Goal: Information Seeking & Learning: Learn about a topic

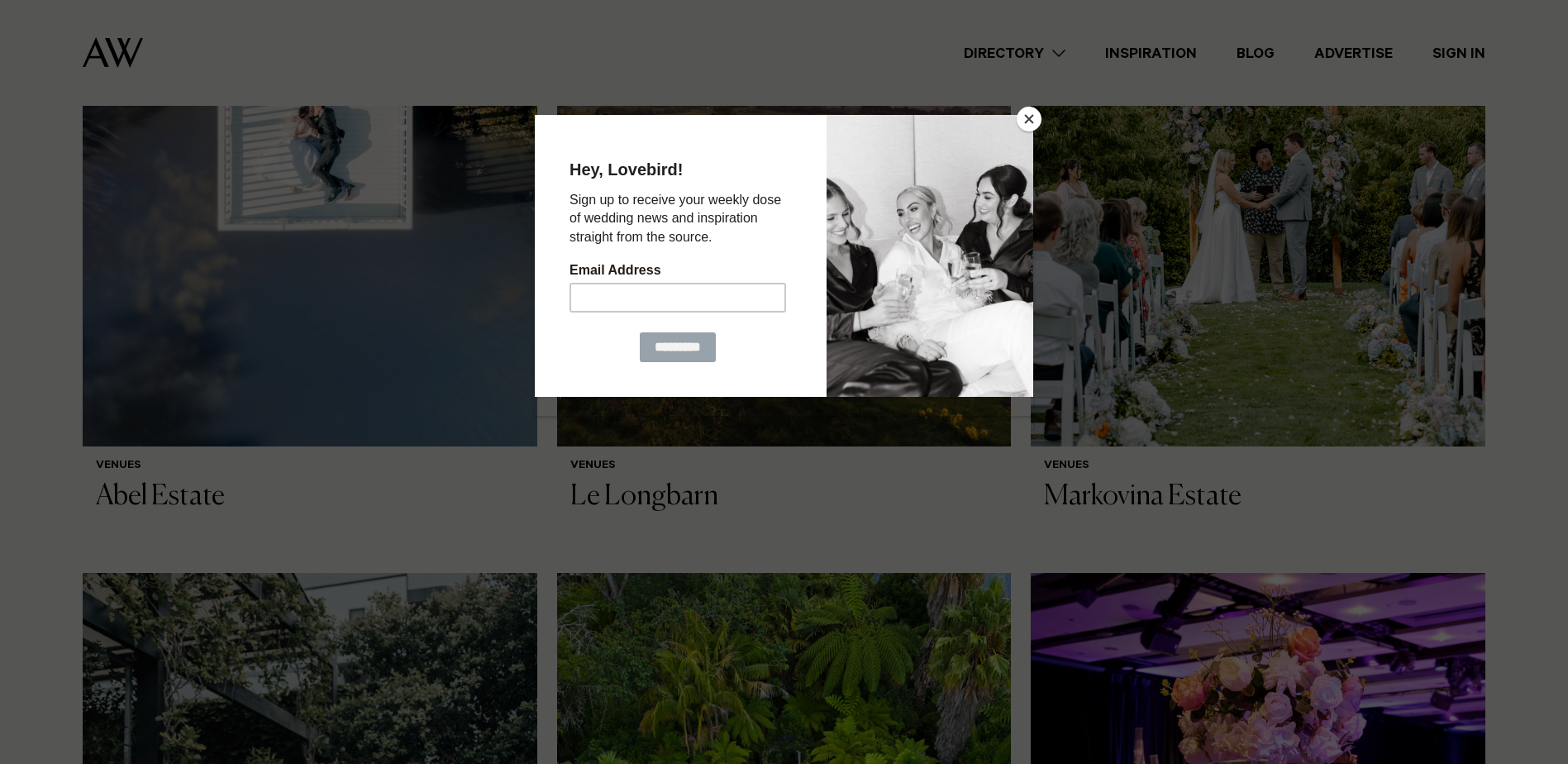
scroll to position [2316, 0]
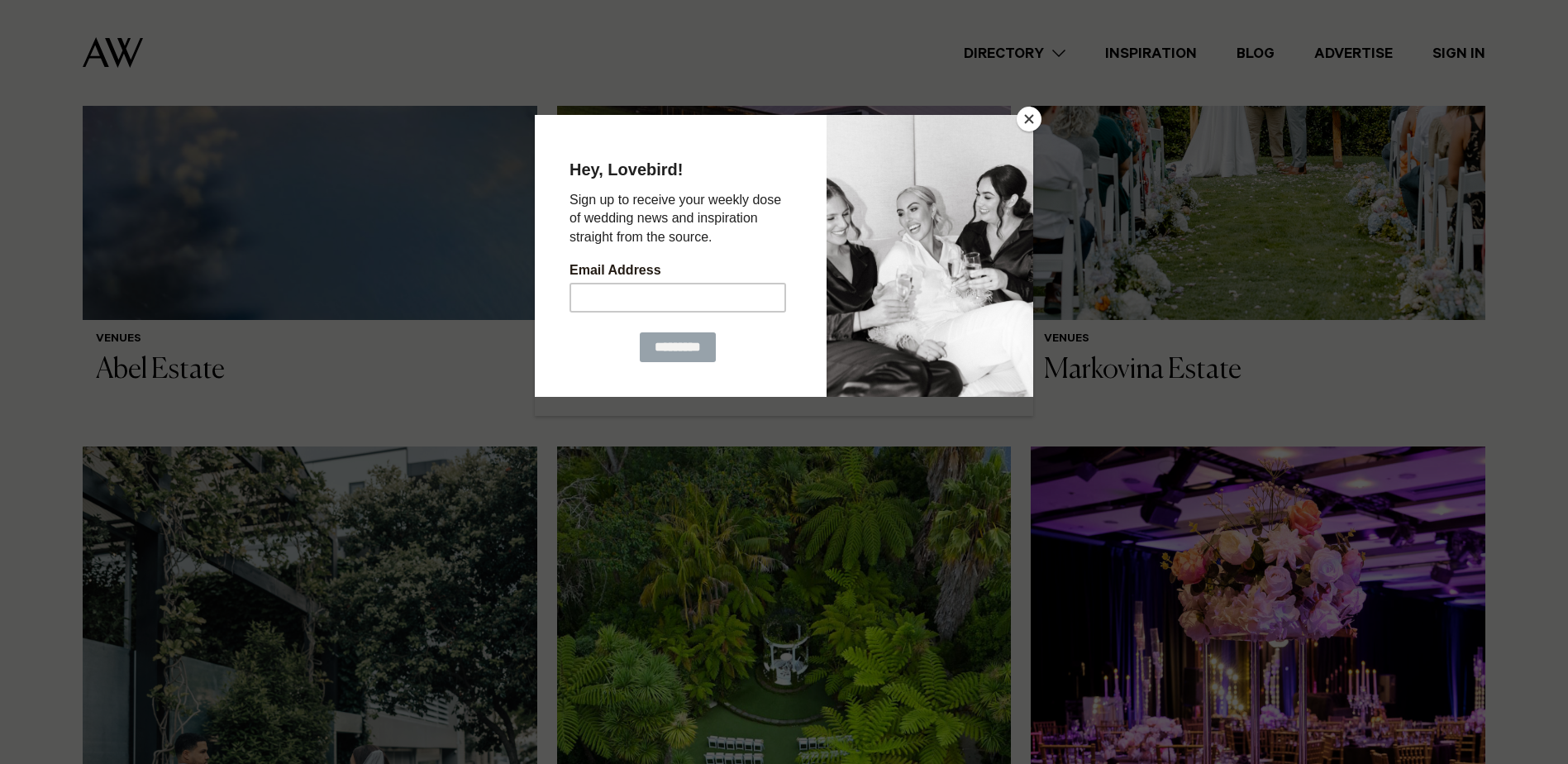
click at [1029, 115] on button "Close" at bounding box center [1029, 119] width 25 height 25
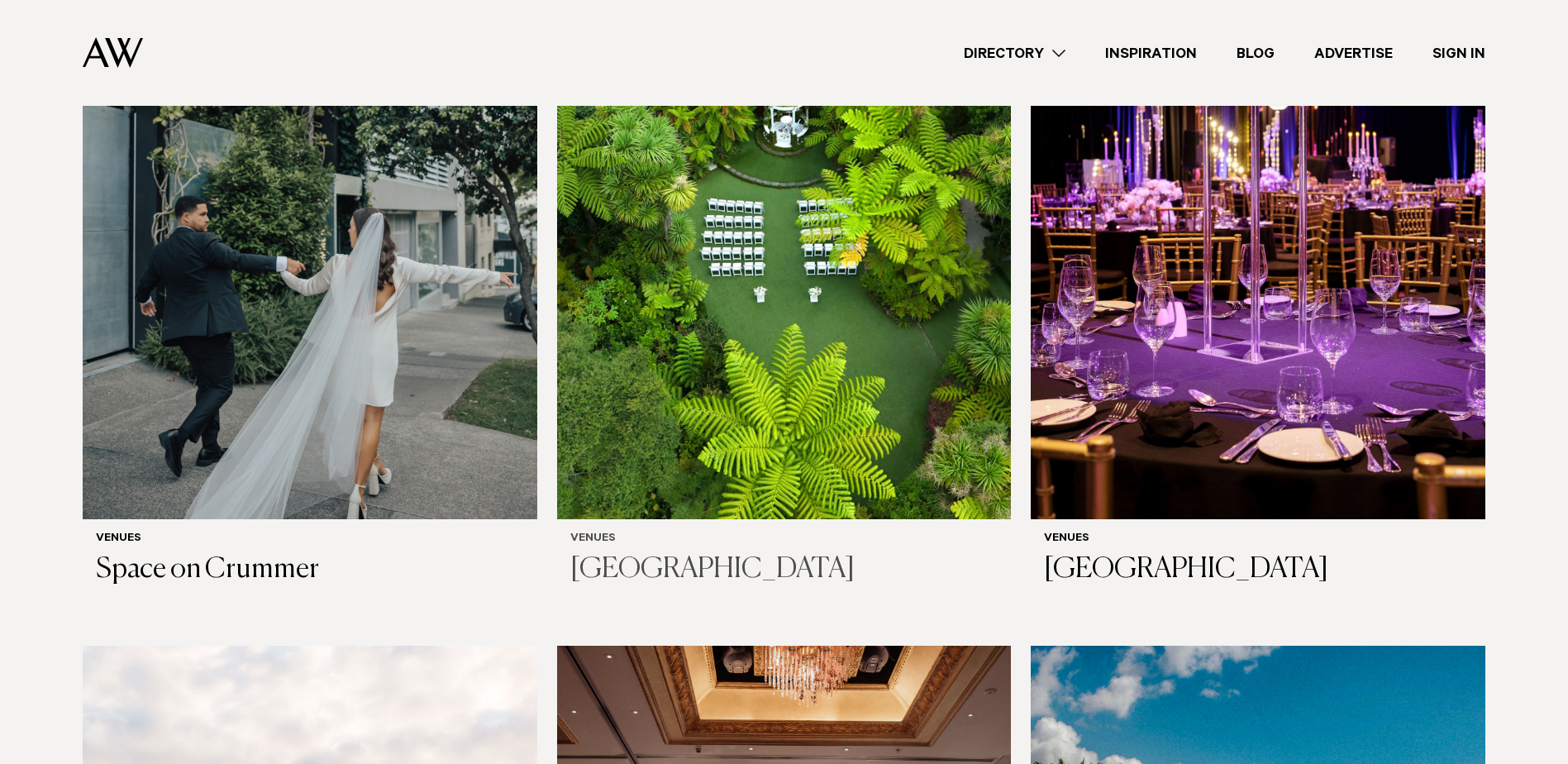
scroll to position [2813, 0]
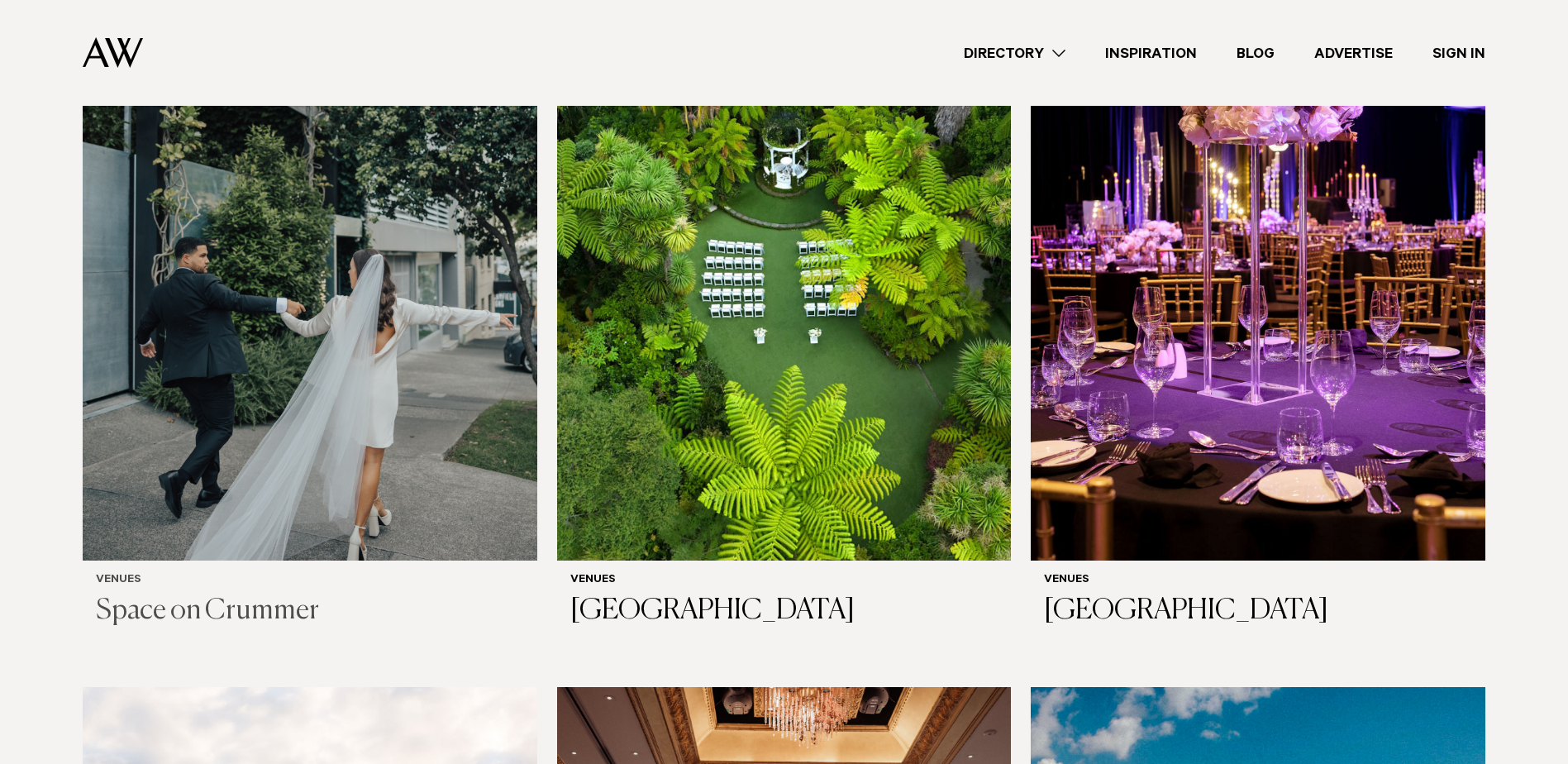
click at [441, 327] on img at bounding box center [310, 255] width 455 height 610
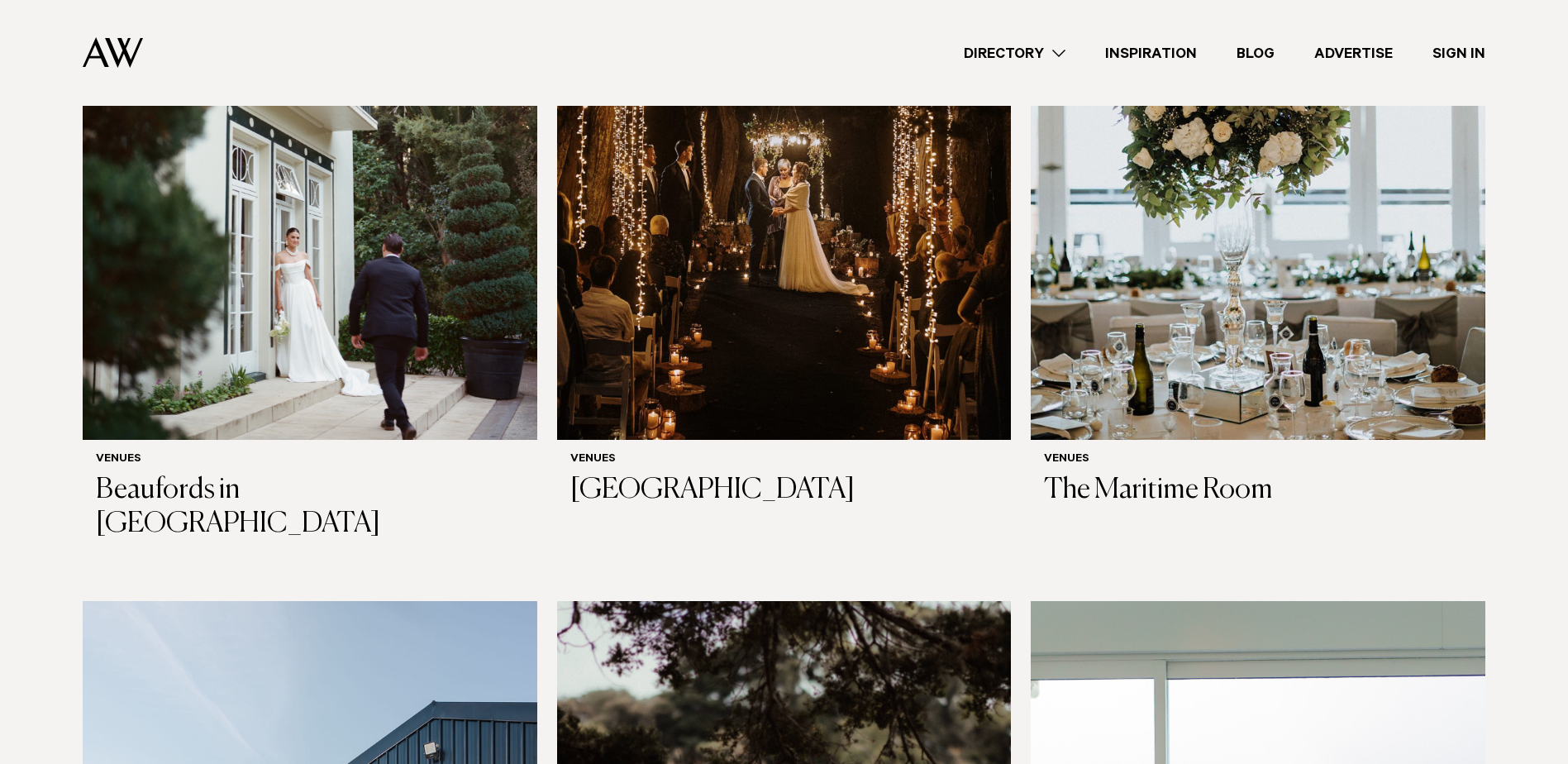
scroll to position [5129, 0]
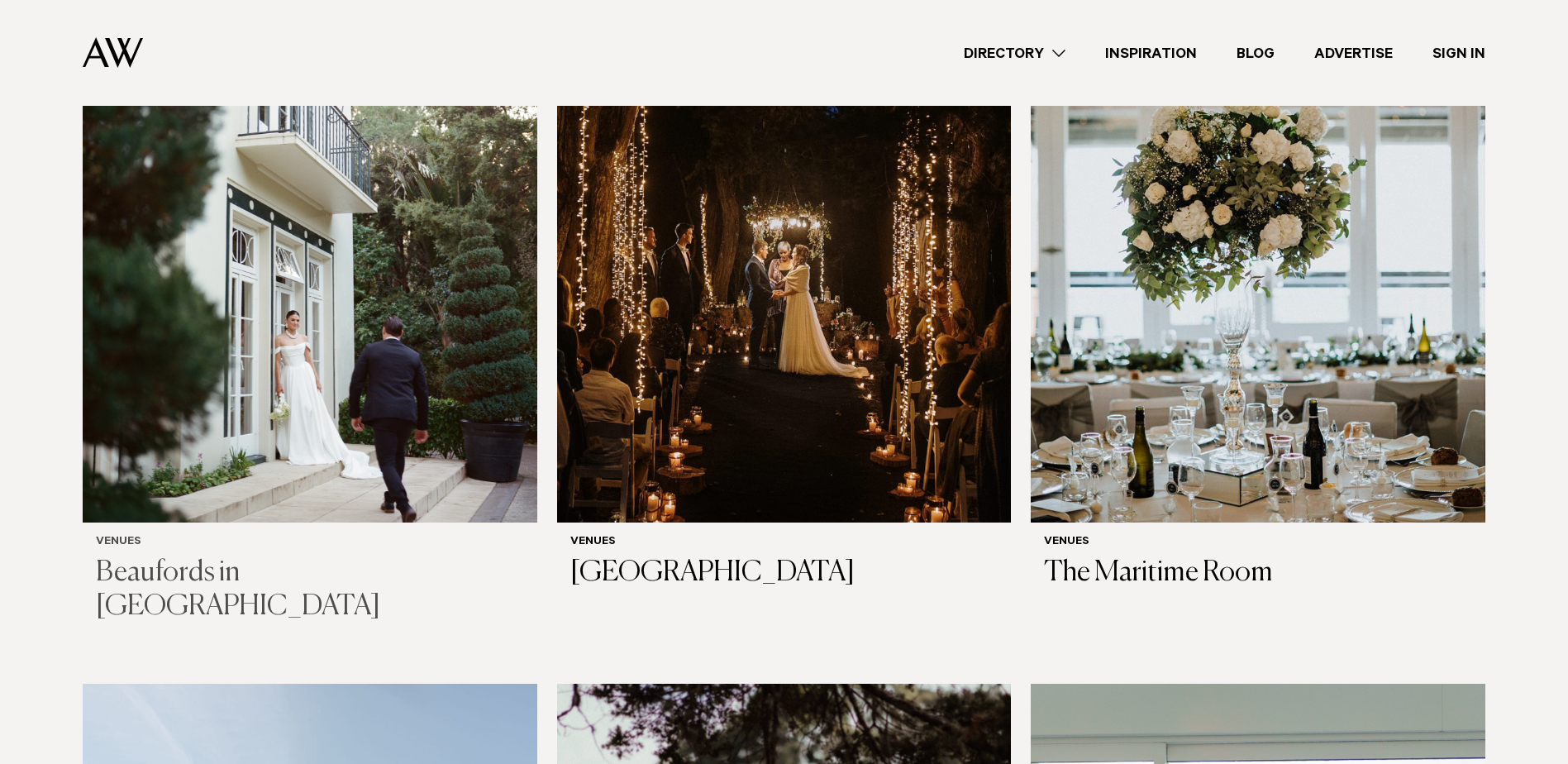
click at [440, 380] on img at bounding box center [310, 218] width 455 height 610
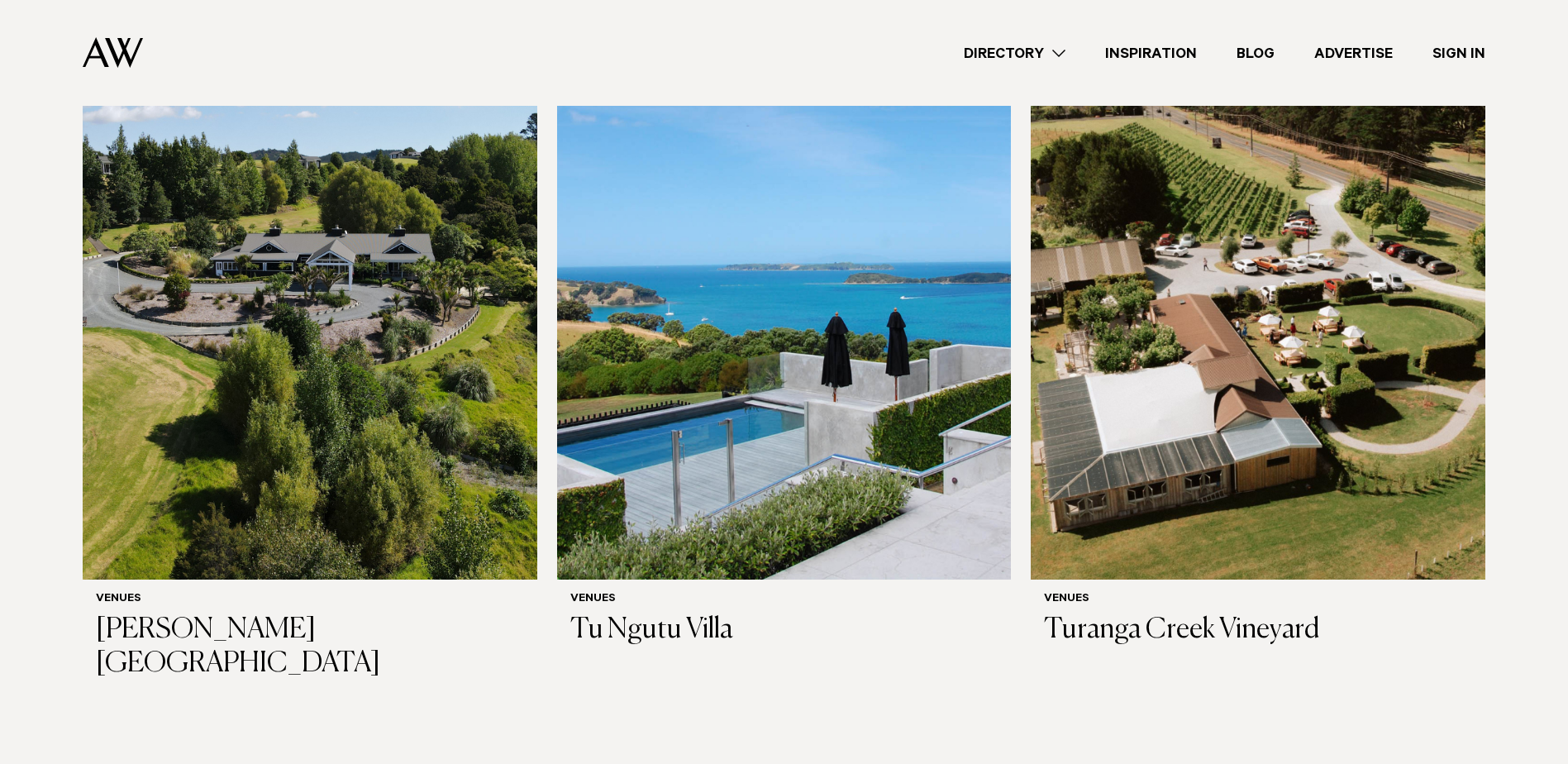
scroll to position [10920, 0]
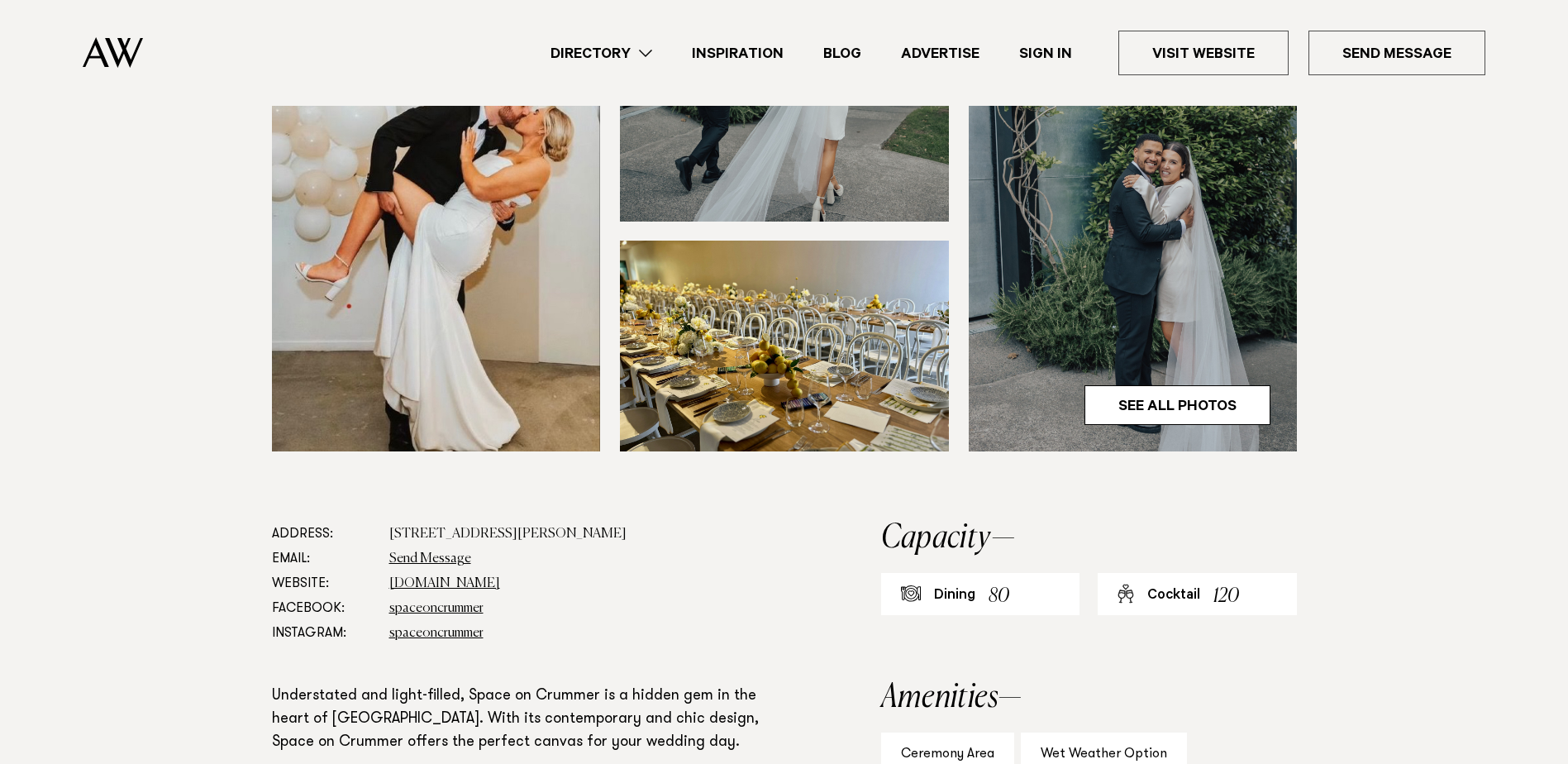
scroll to position [744, 0]
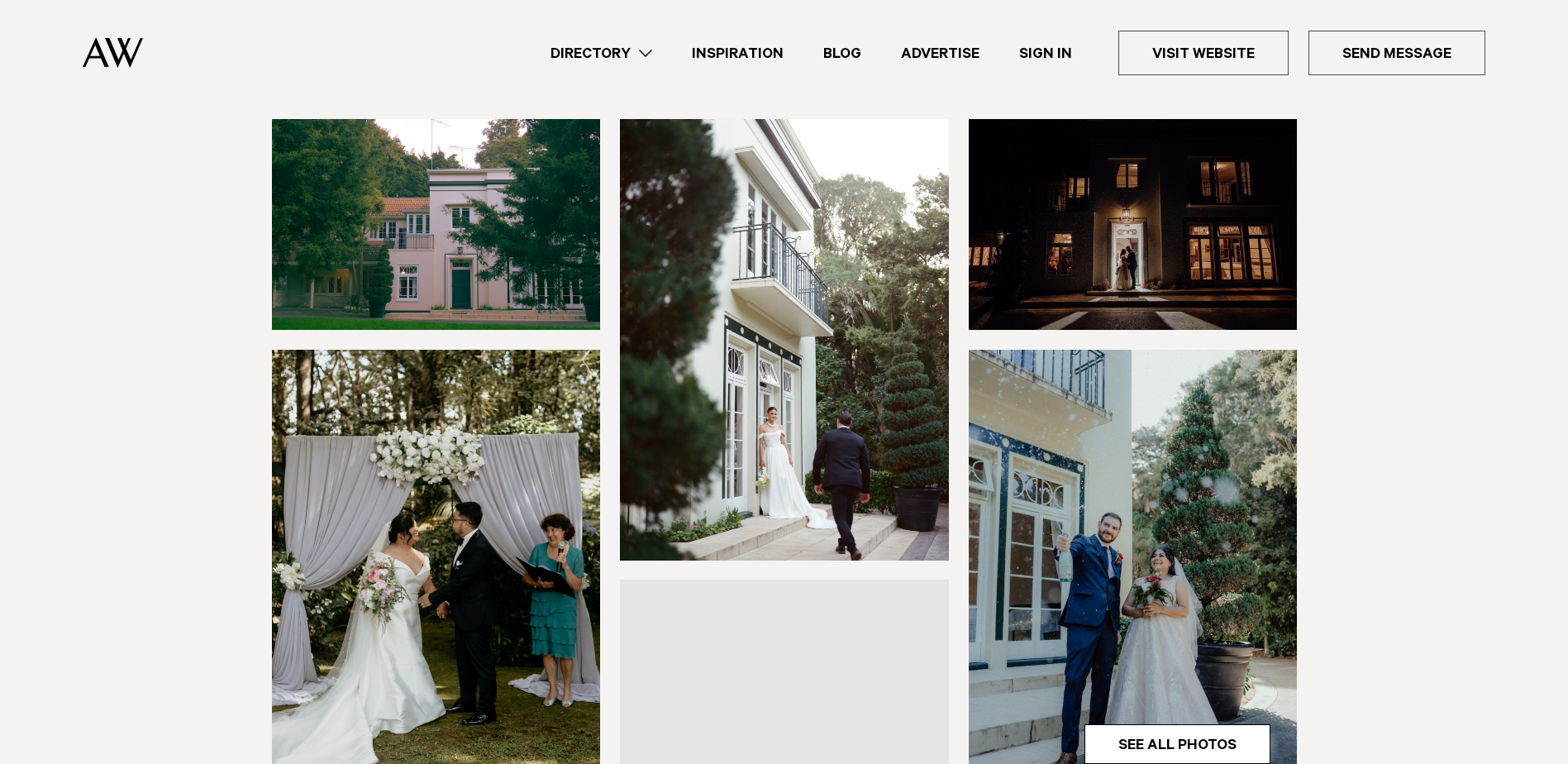
scroll to position [248, 0]
